Goal: Navigation & Orientation: Understand site structure

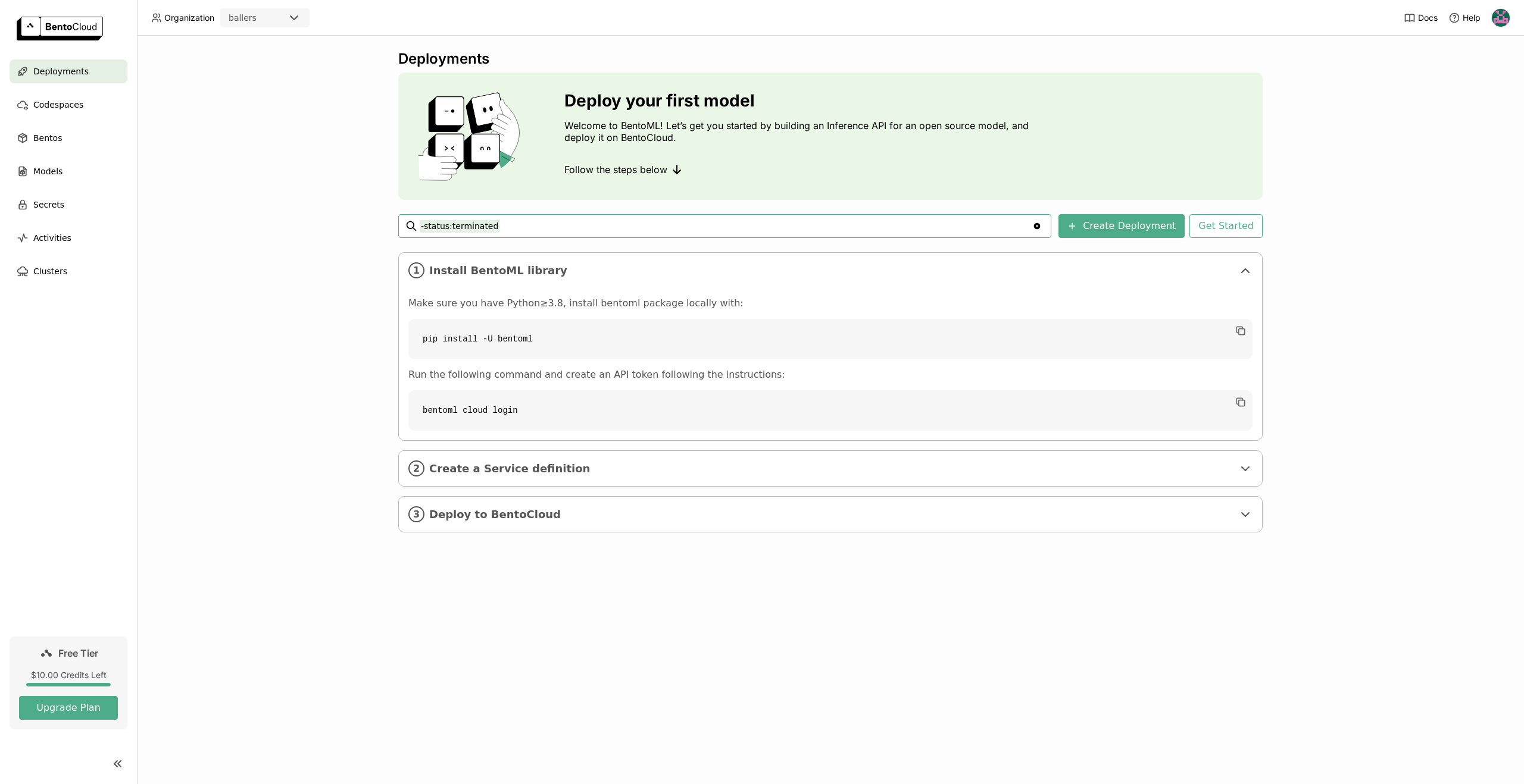
drag, startPoint x: 502, startPoint y: 229, endPoint x: 367, endPoint y: 224, distance: 135.1
click at [367, 224] on div "Deployments Deploy your first model Welcome to BentoML! Let’s get you started b…" at bounding box center [830, 409] width 1387 height 748
drag, startPoint x: 270, startPoint y: 535, endPoint x: 249, endPoint y: 542, distance: 22.1
click at [270, 535] on div "Deployments Deploy your first model Welcome to BentoML! Let’s get you started b…" at bounding box center [830, 409] width 1387 height 748
click at [55, 716] on button "Upgrade Plan" at bounding box center [68, 708] width 99 height 24
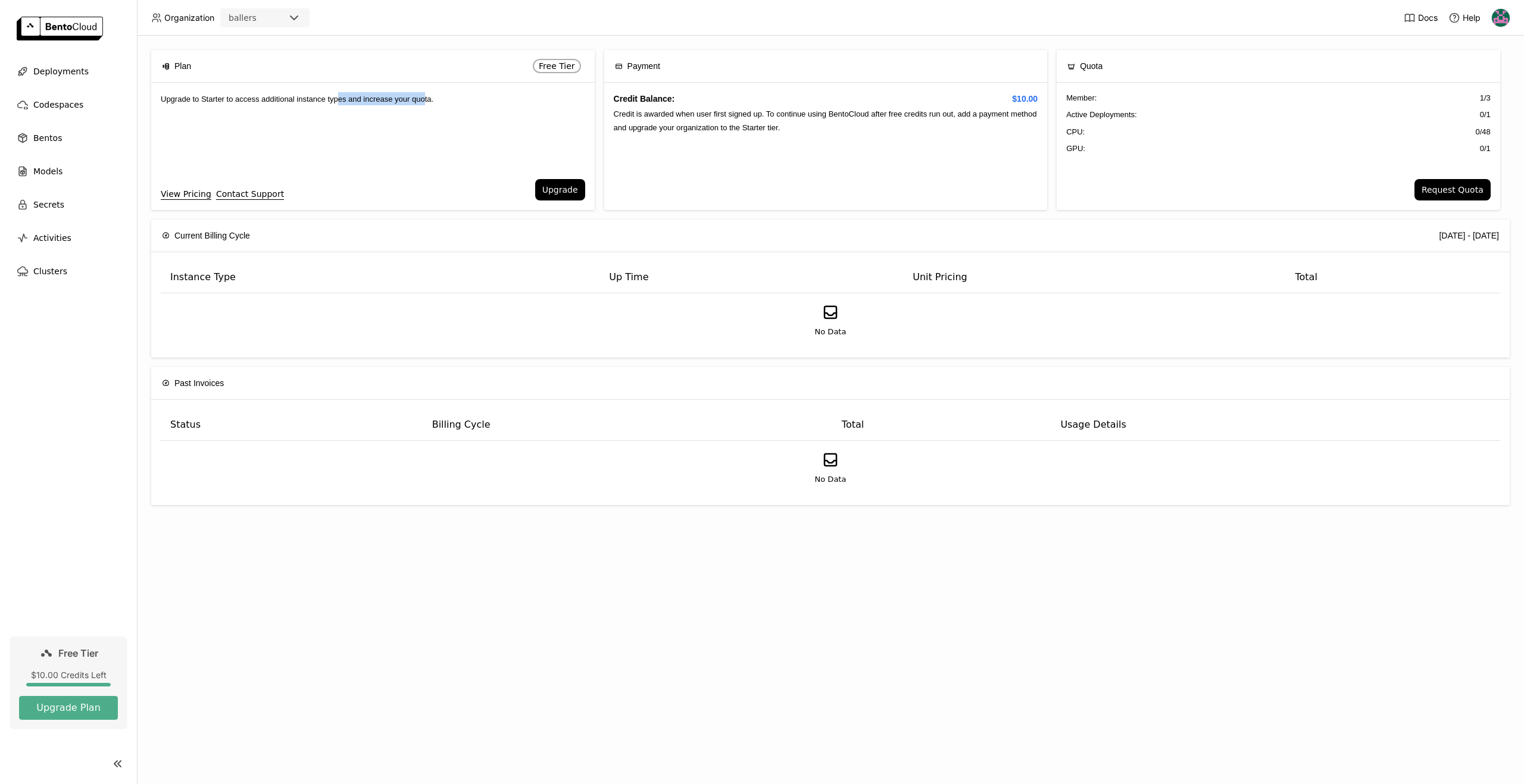
drag, startPoint x: 346, startPoint y: 96, endPoint x: 438, endPoint y: 99, distance: 92.0
click at [433, 99] on span "Upgrade to Starter to access additional instance types and increase your quota." at bounding box center [297, 99] width 273 height 9
drag, startPoint x: 438, startPoint y: 99, endPoint x: 488, endPoint y: 103, distance: 50.2
click at [433, 99] on span "Upgrade to Starter to access additional instance types and increase your quota." at bounding box center [297, 99] width 273 height 9
drag, startPoint x: 978, startPoint y: 280, endPoint x: 984, endPoint y: 282, distance: 6.3
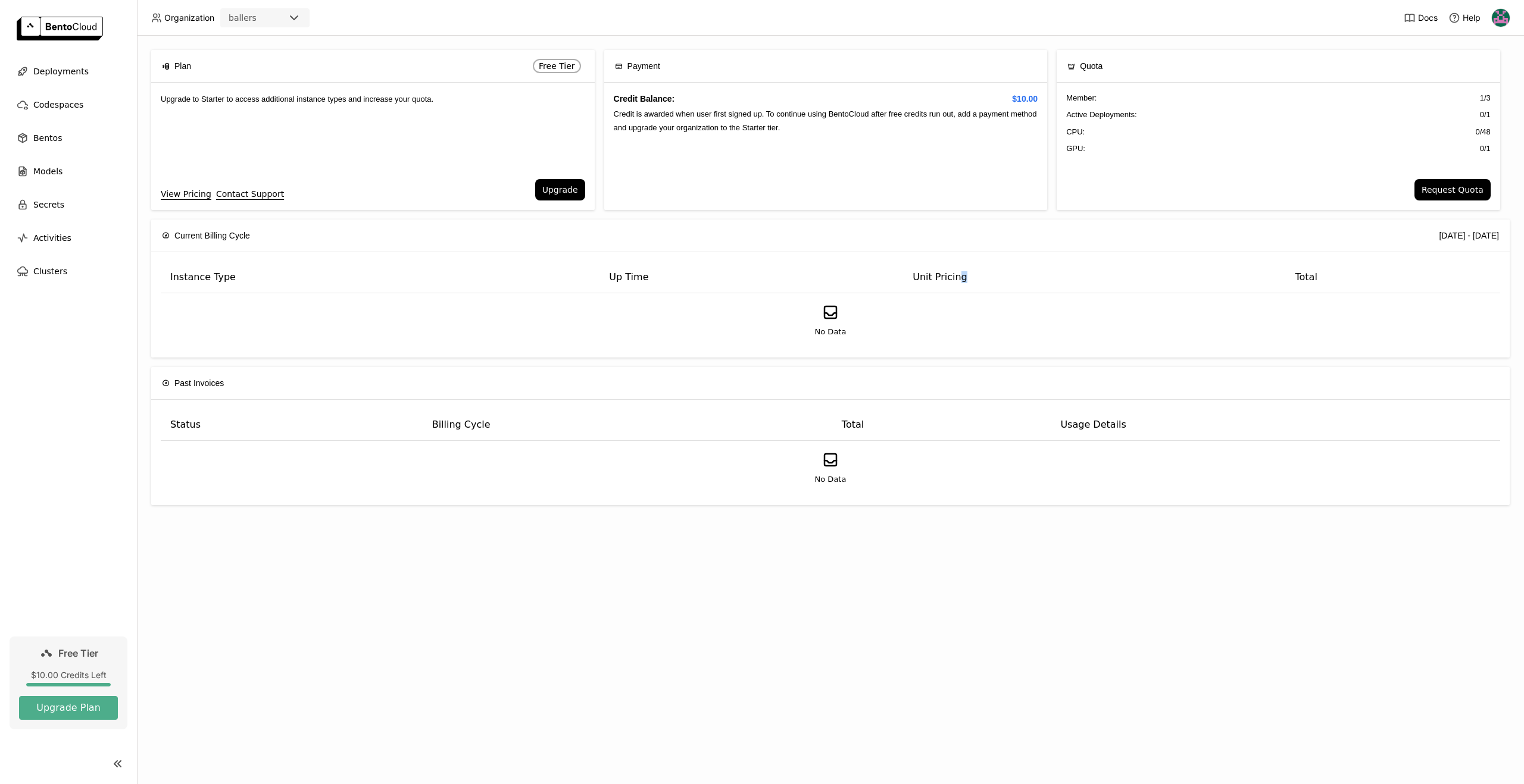
click at [985, 282] on th "Unit Pricing" at bounding box center [1094, 277] width 382 height 31
drag, startPoint x: 983, startPoint y: 282, endPoint x: 895, endPoint y: 280, distance: 88.0
click at [892, 278] on tr "Instance Type Up Time Unit Pricing Total" at bounding box center [830, 277] width 1339 height 31
drag, startPoint x: 895, startPoint y: 281, endPoint x: 886, endPoint y: 306, distance: 26.6
click at [895, 282] on th "Up Time" at bounding box center [751, 277] width 304 height 31
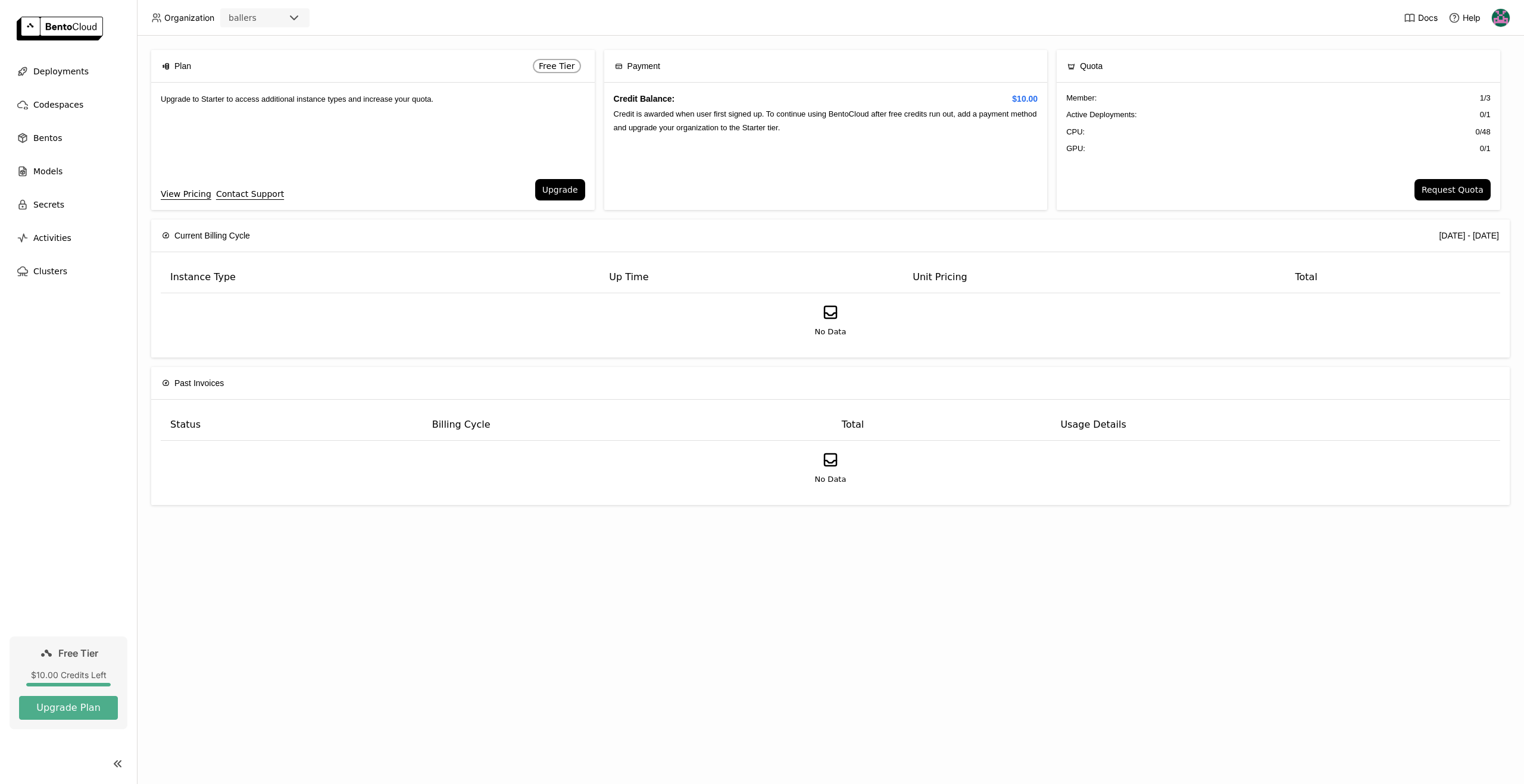
click at [57, 187] on ul "Deployments Codespaces Bentos Models Secrets Activities Clusters" at bounding box center [68, 171] width 137 height 224
click at [59, 176] on span "Models" at bounding box center [48, 171] width 29 height 14
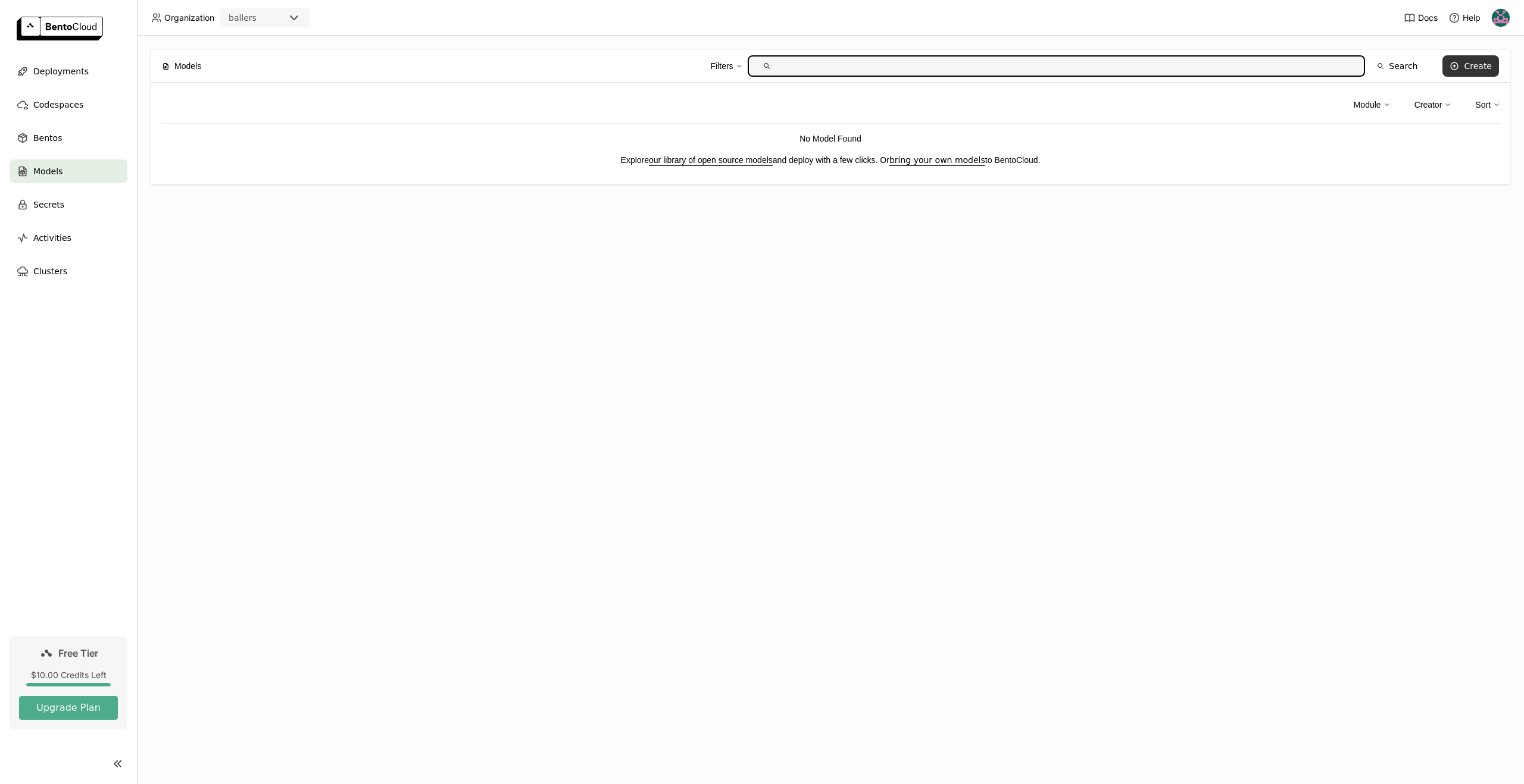
click at [1460, 71] on button "Create" at bounding box center [1470, 66] width 57 height 22
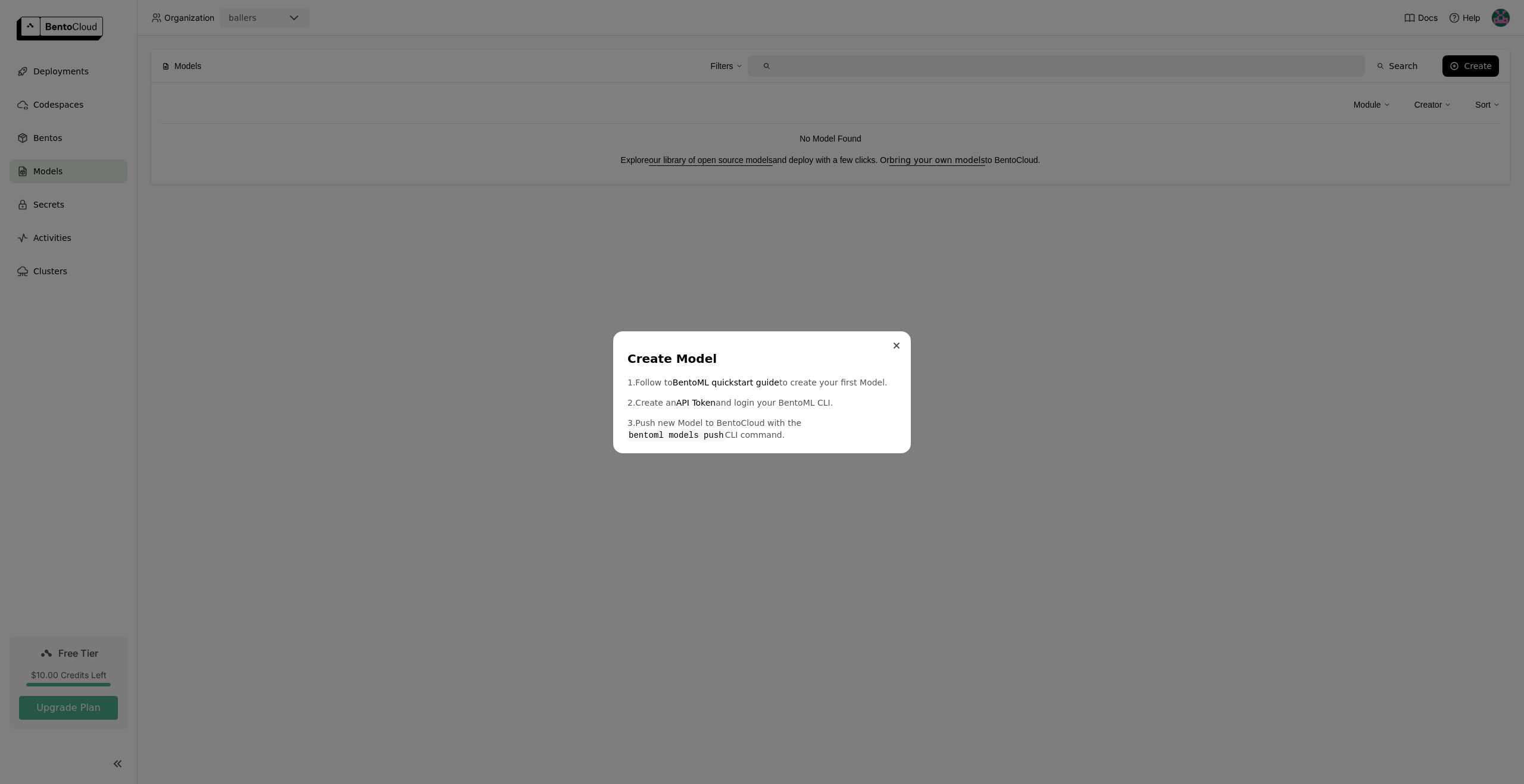
click at [897, 342] on button "Close" at bounding box center [896, 345] width 14 height 14
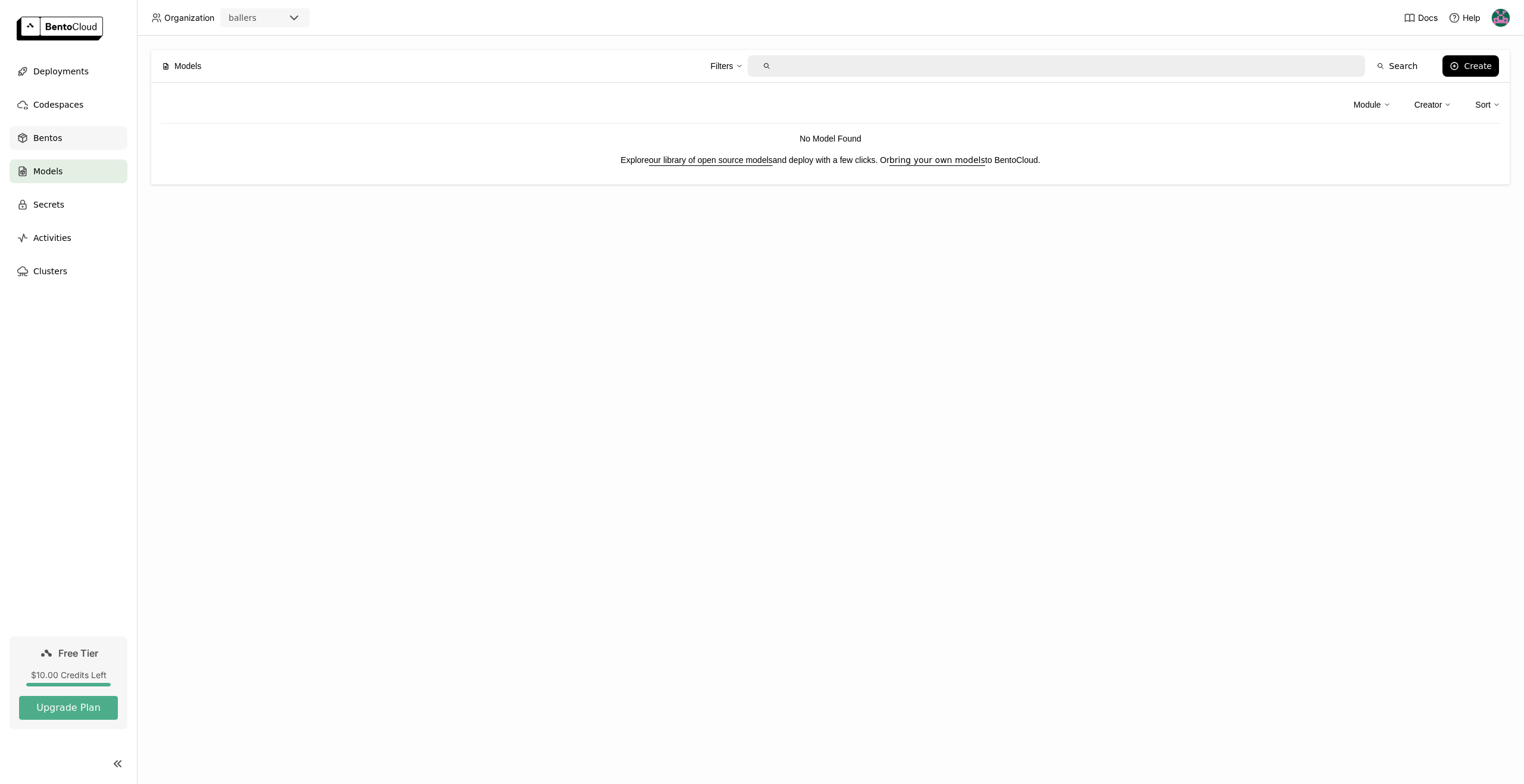
click at [61, 142] on div "Bentos" at bounding box center [68, 138] width 118 height 24
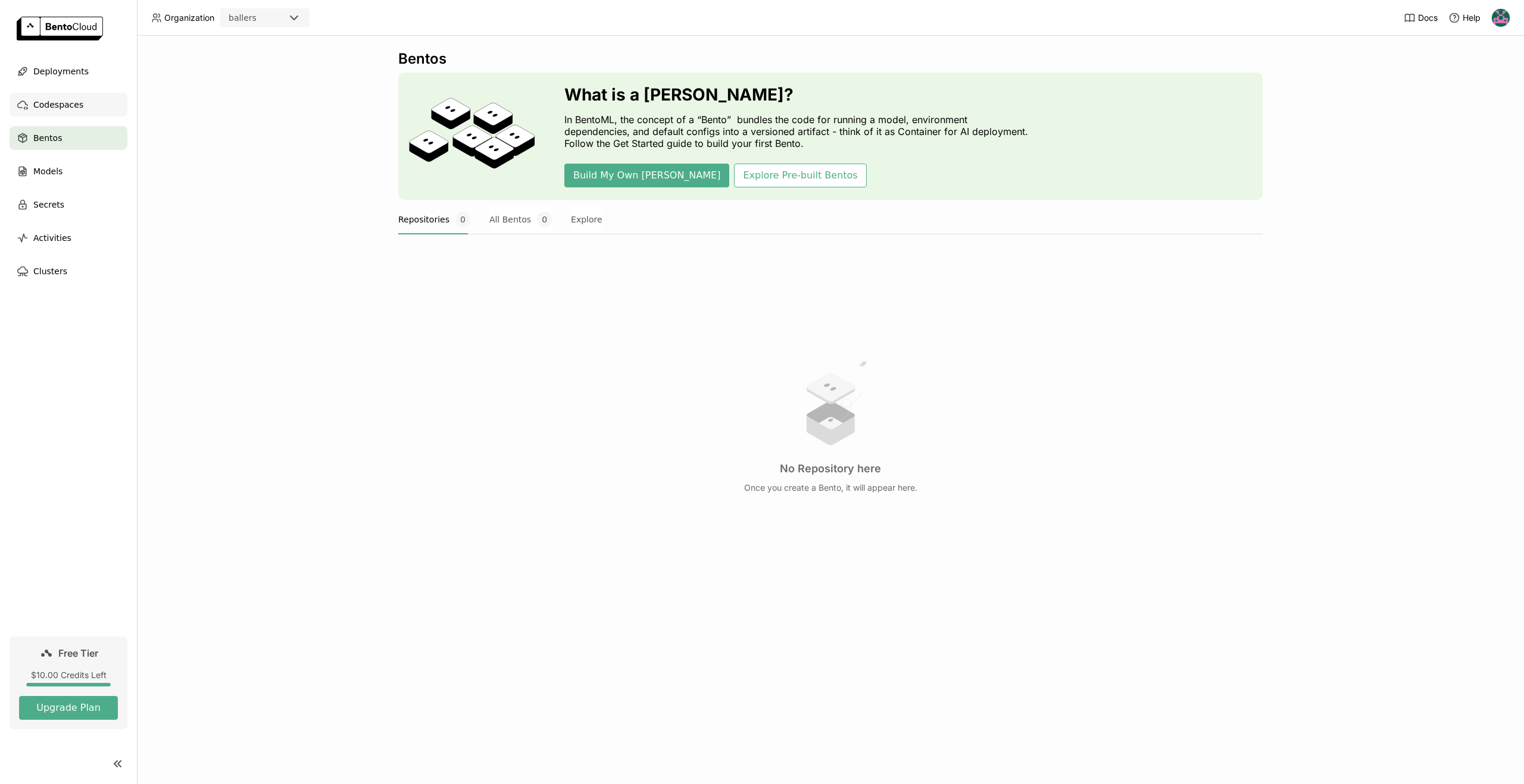
click at [43, 98] on span "Codespaces" at bounding box center [59, 105] width 50 height 14
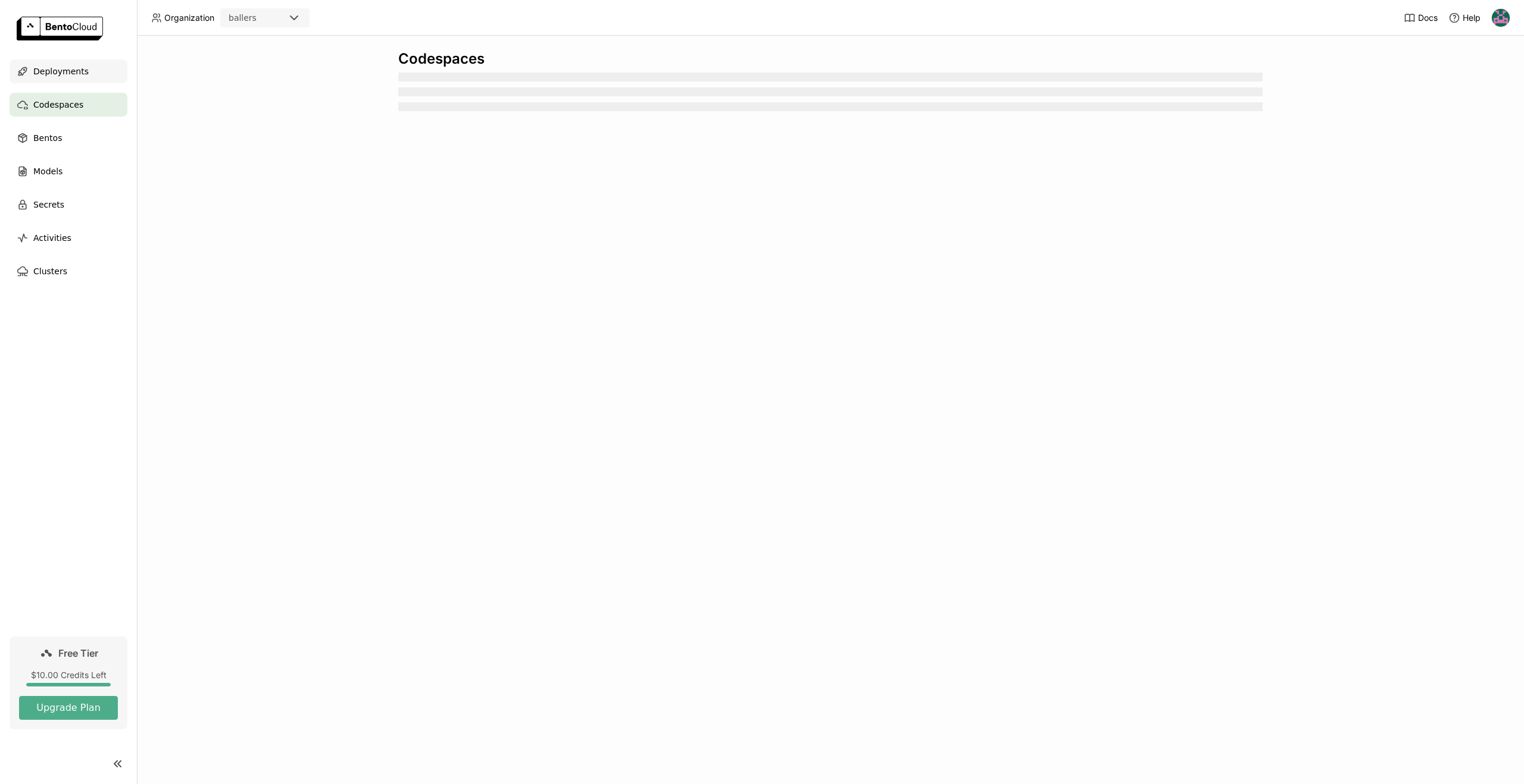
click at [60, 75] on span "Deployments" at bounding box center [61, 71] width 55 height 14
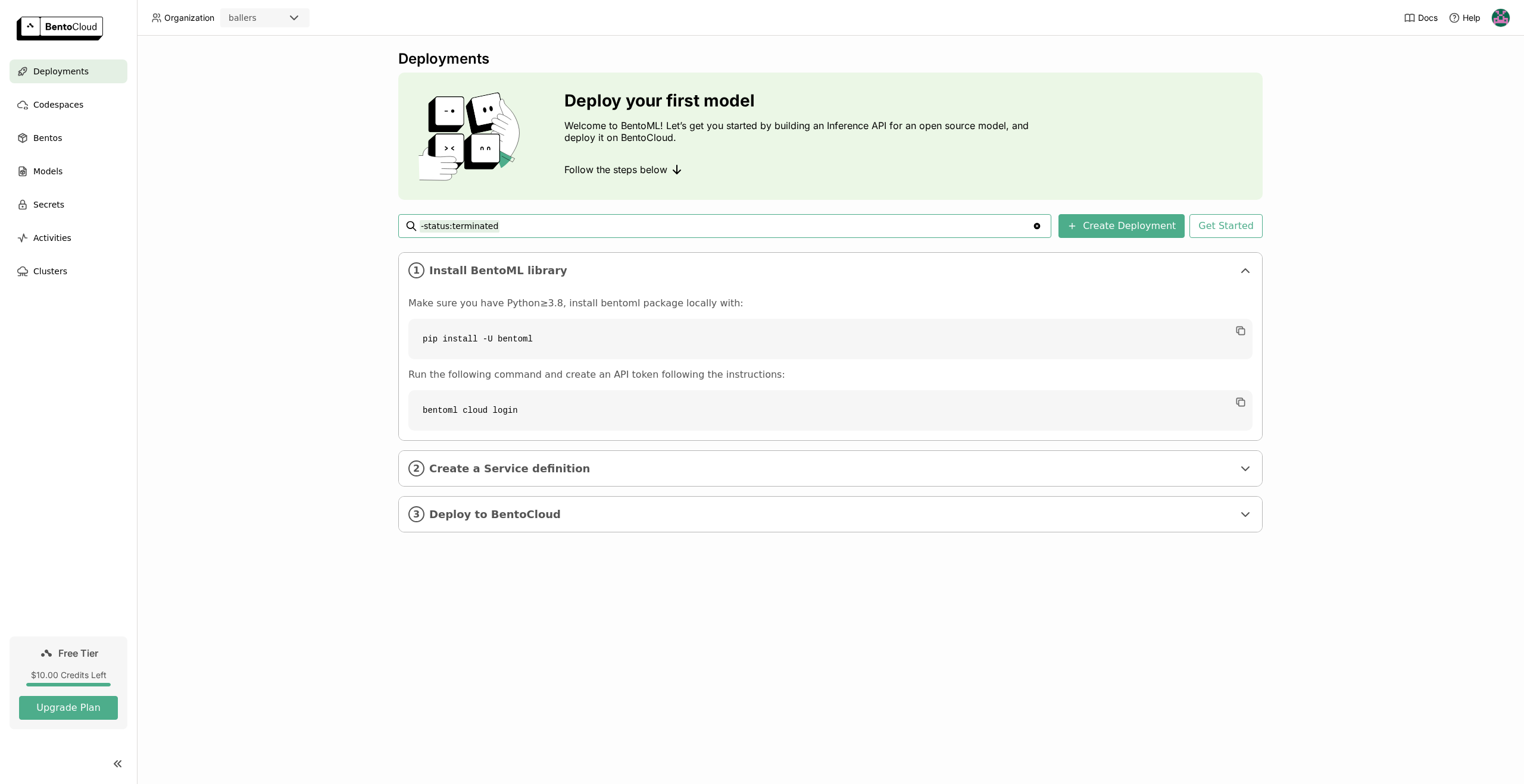
click at [156, 116] on div "Deployments Deploy your first model Welcome to BentoML! Let’s get you started b…" at bounding box center [830, 409] width 1387 height 748
click at [68, 33] on img at bounding box center [60, 29] width 87 height 24
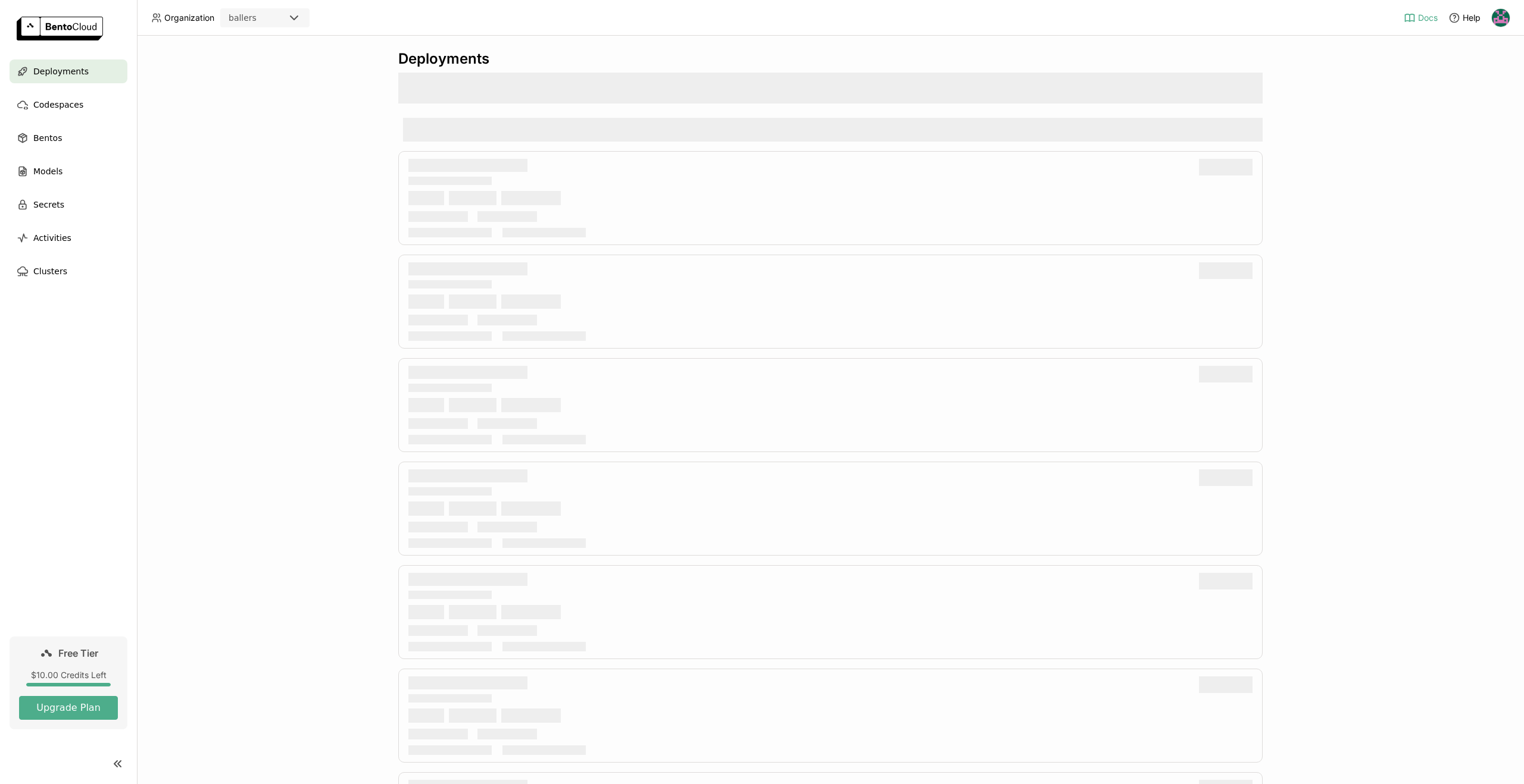
click at [381, 22] on icon at bounding box center [1410, 17] width 12 height 12
